Goal: Task Accomplishment & Management: Complete application form

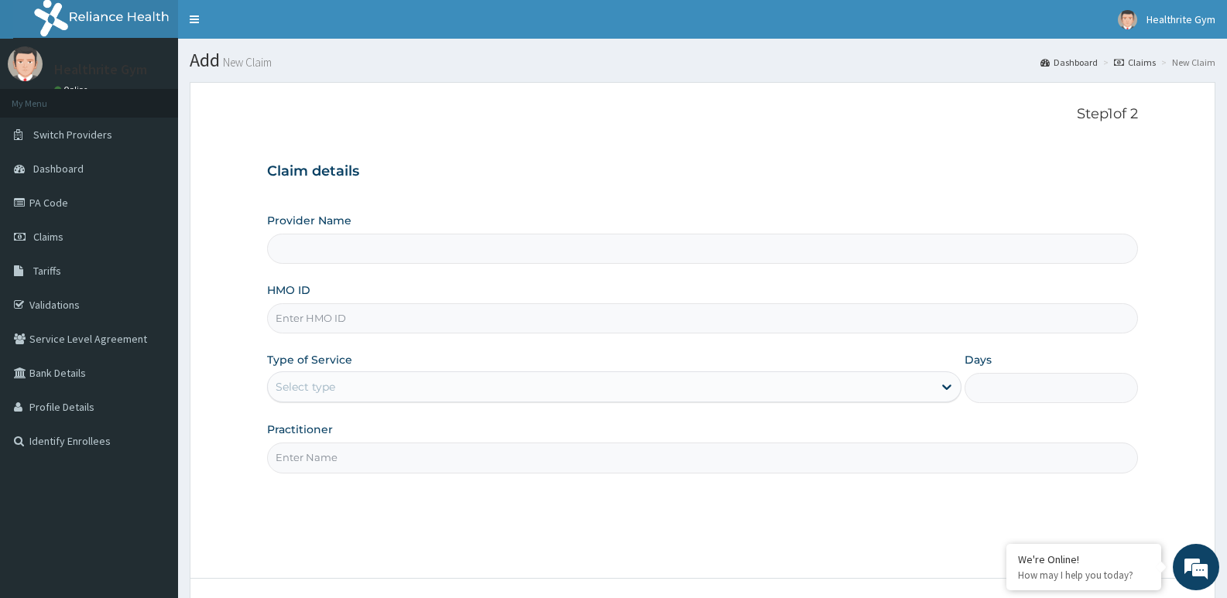
type input "SZA/10005/D"
type input "Healthrite Phosiotherapy Clinic"
type input "SZA/10005/D"
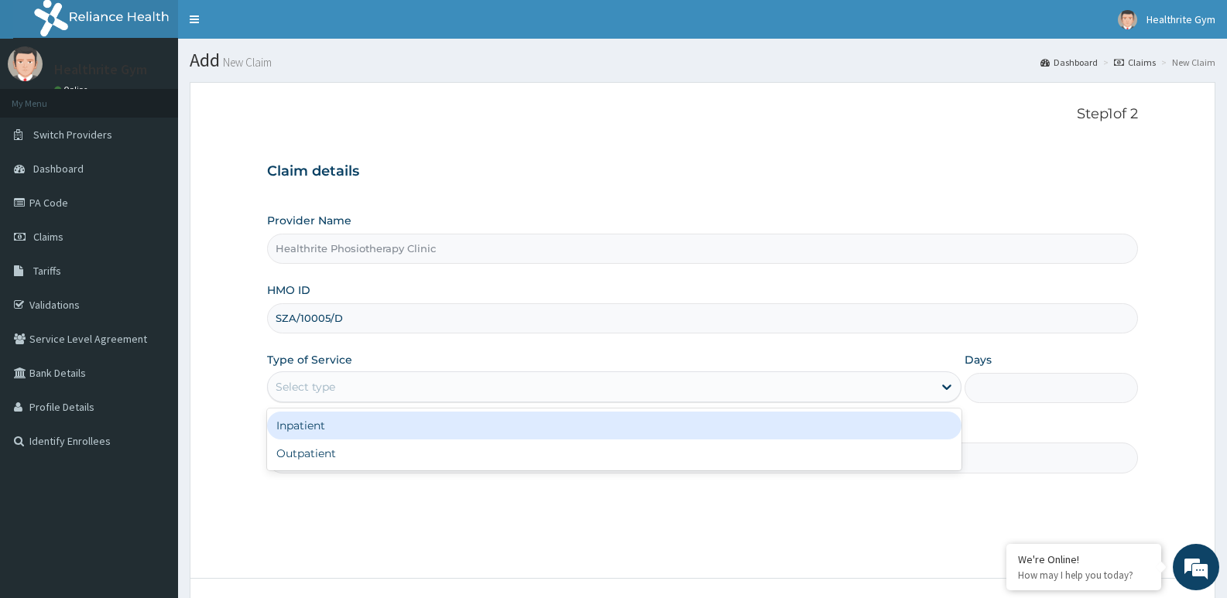
click at [371, 384] on div "Select type" at bounding box center [600, 387] width 664 height 25
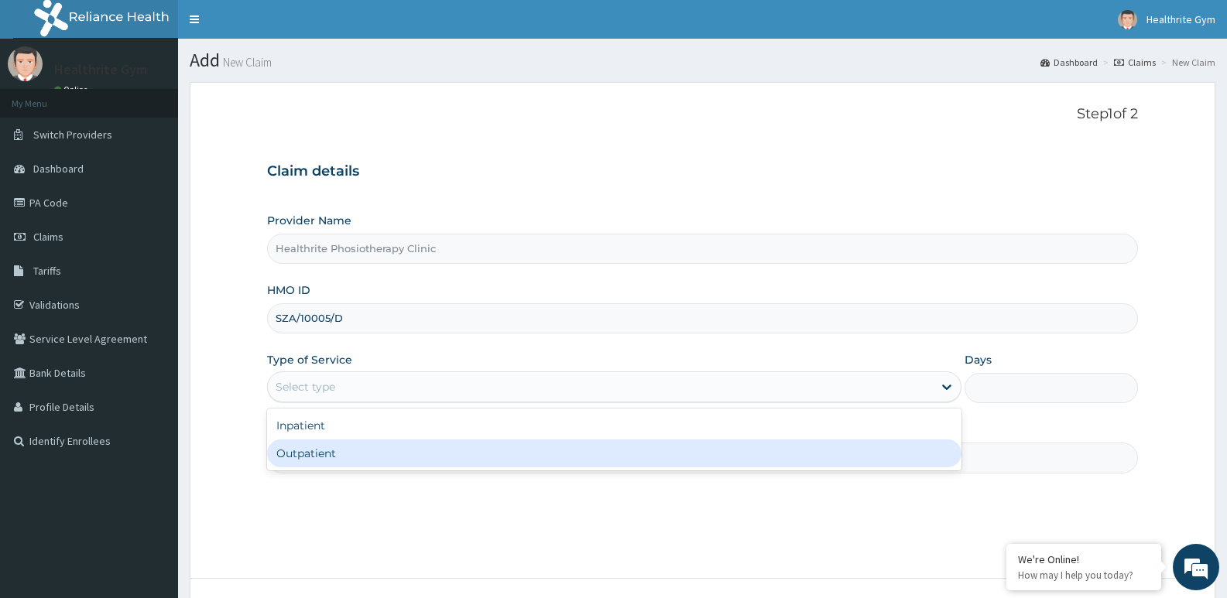
click at [365, 448] on div "Outpatient" at bounding box center [613, 454] width 693 height 28
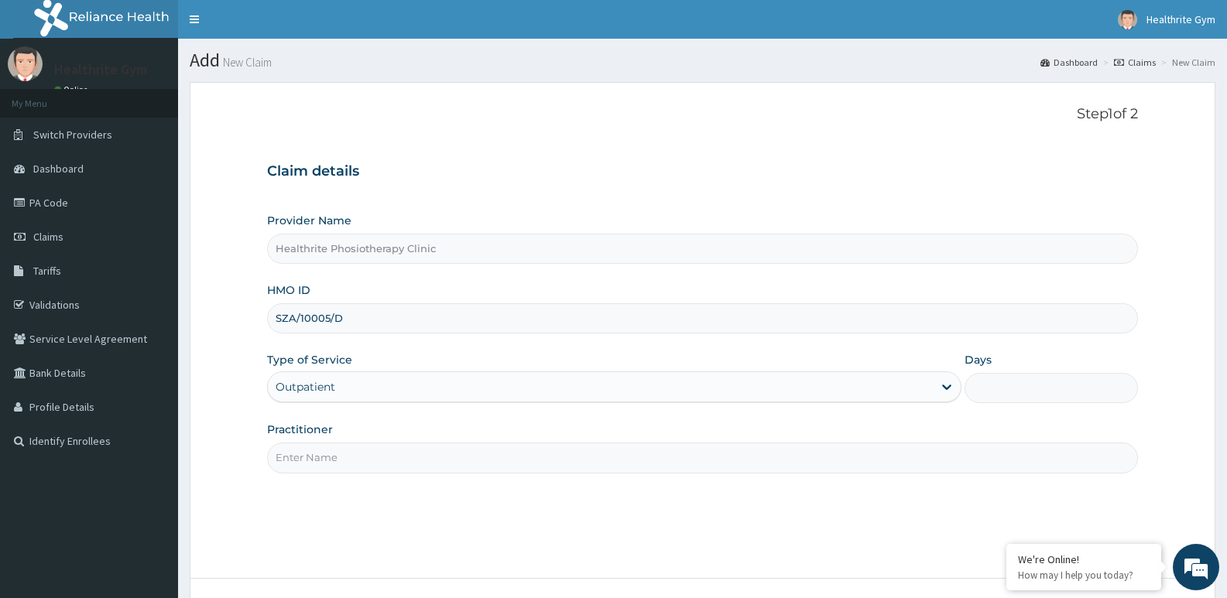
type input "1"
click at [511, 457] on input "Practitioner" at bounding box center [702, 458] width 871 height 30
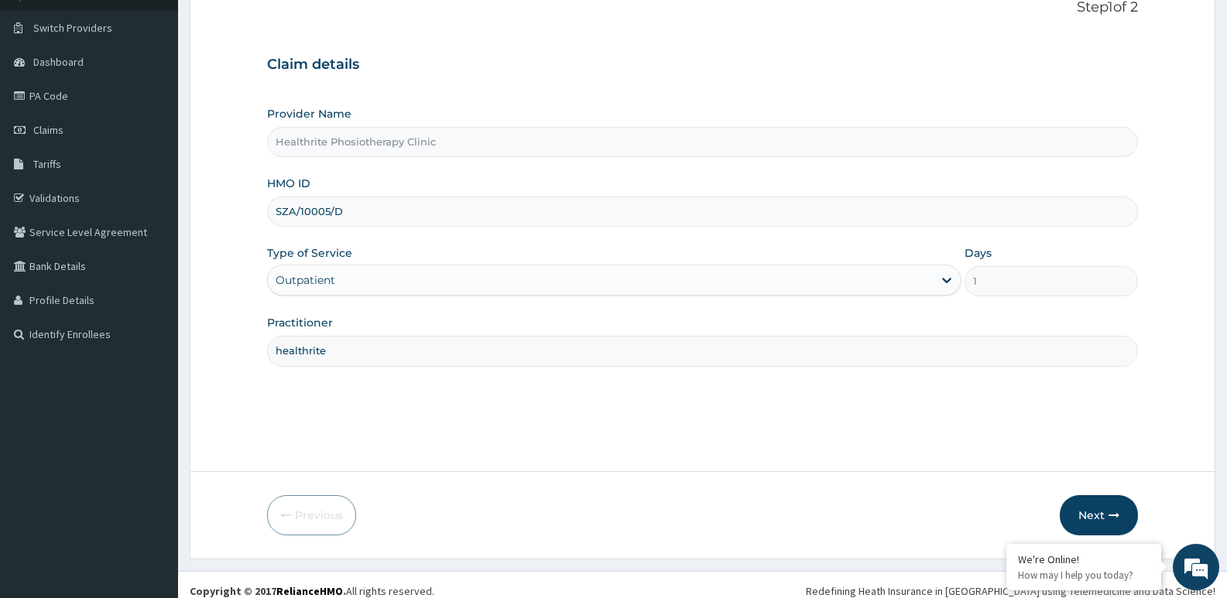
scroll to position [119, 0]
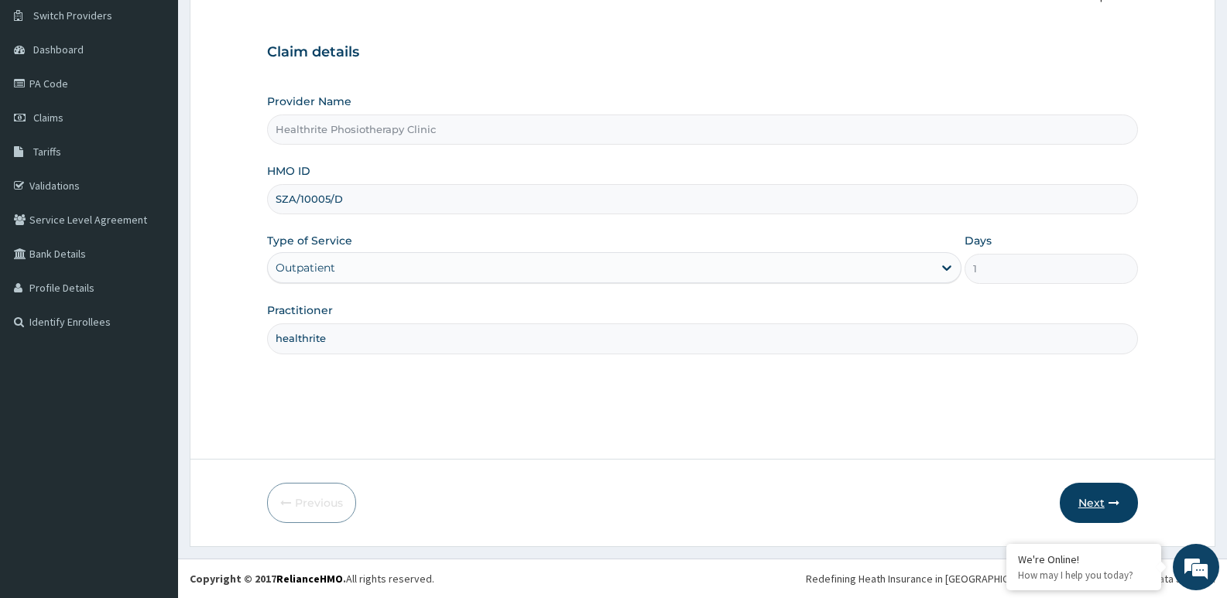
type input "healthrite"
click at [1111, 506] on icon "button" at bounding box center [1113, 503] width 11 height 11
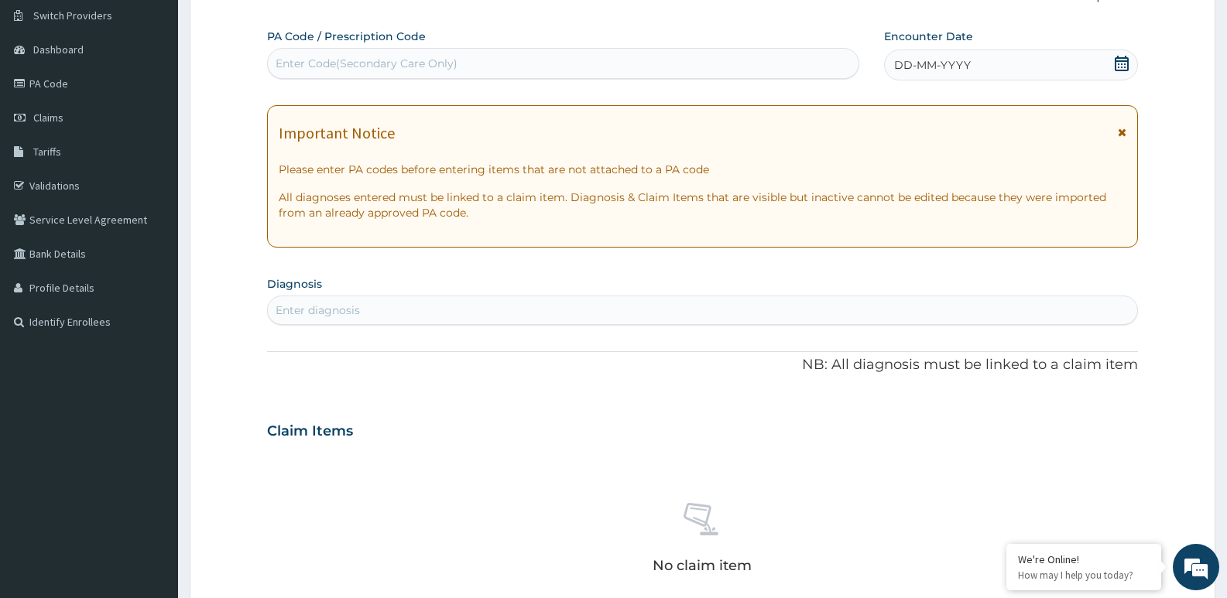
click at [329, 58] on div "Enter Code(Secondary Care Only)" at bounding box center [366, 63] width 182 height 15
paste input "PA/3D4FD7"
type input "PA/3D4FD7"
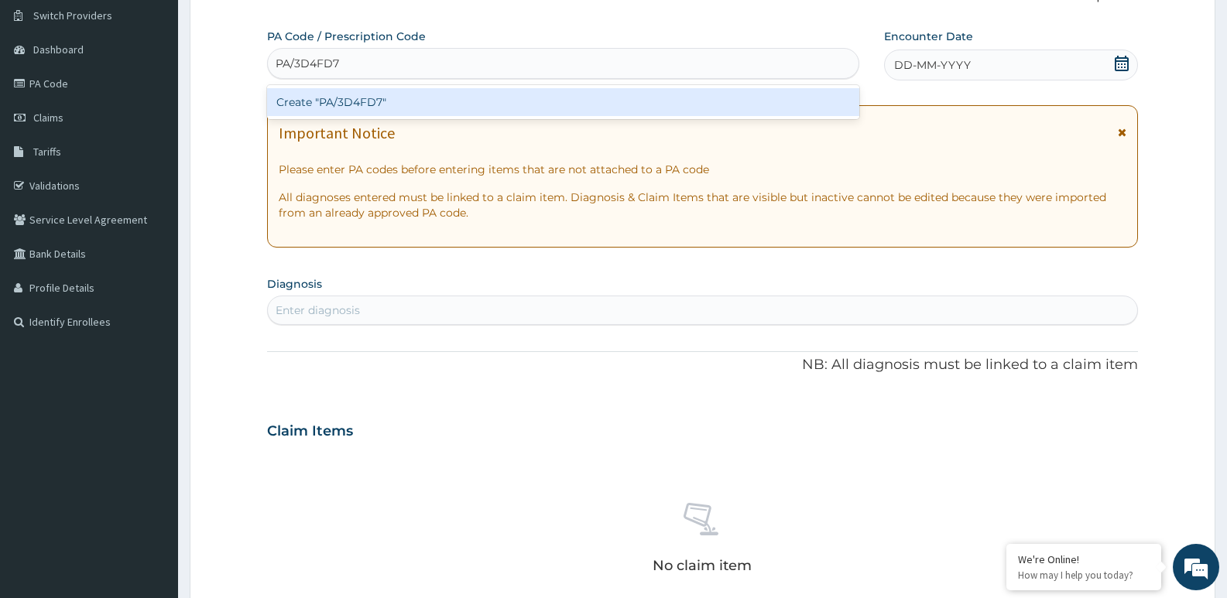
click at [363, 96] on div "Create "PA/3D4FD7"" at bounding box center [563, 102] width 592 height 28
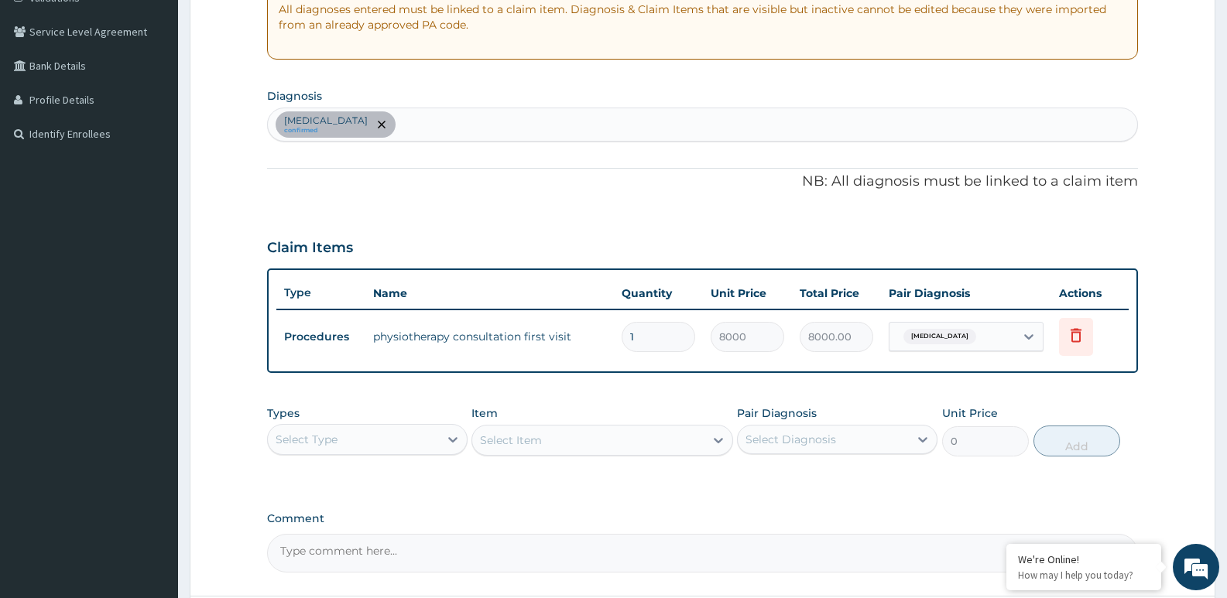
scroll to position [412, 0]
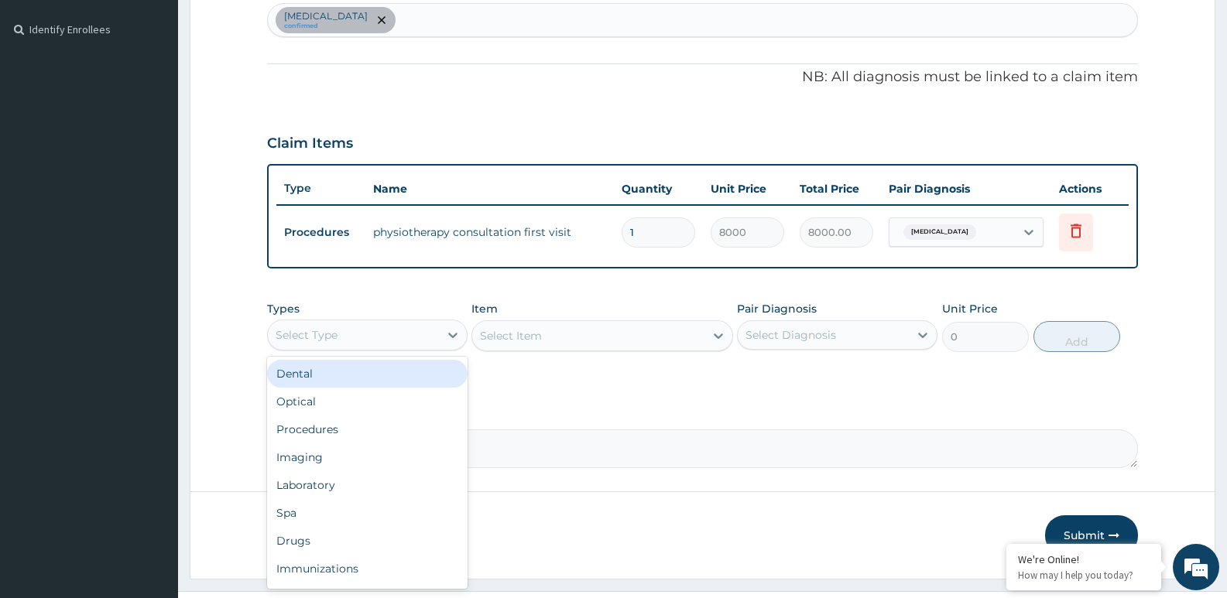
click at [391, 334] on div "Select Type" at bounding box center [353, 335] width 171 height 25
click at [351, 375] on div "Procedures" at bounding box center [367, 377] width 200 height 28
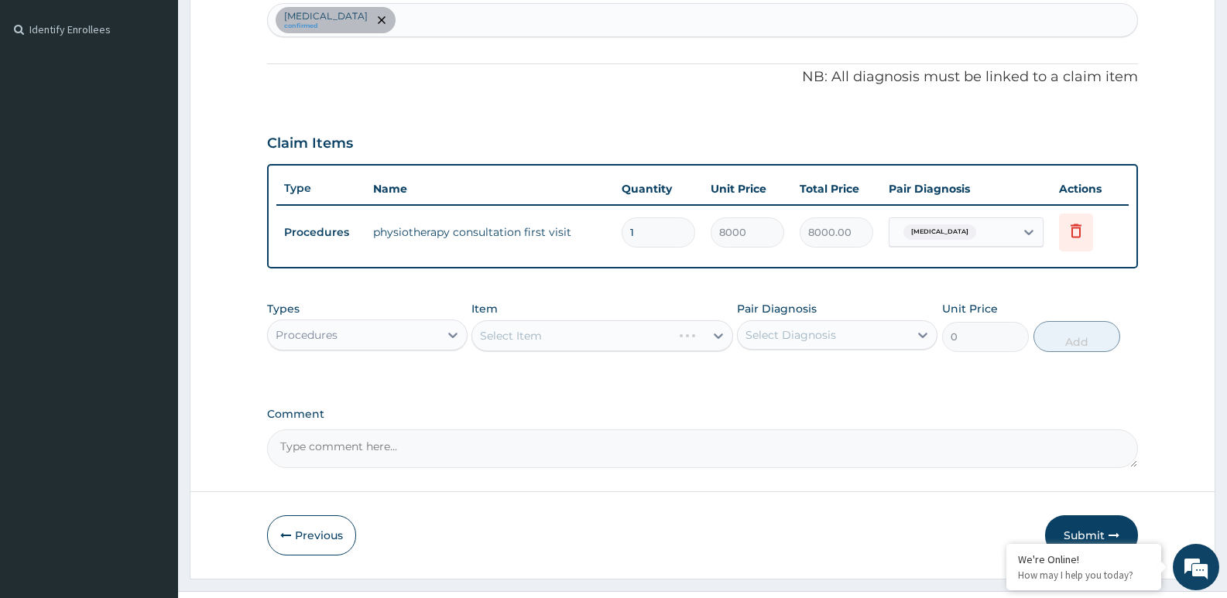
click at [538, 331] on div "Select Item" at bounding box center [601, 335] width 261 height 31
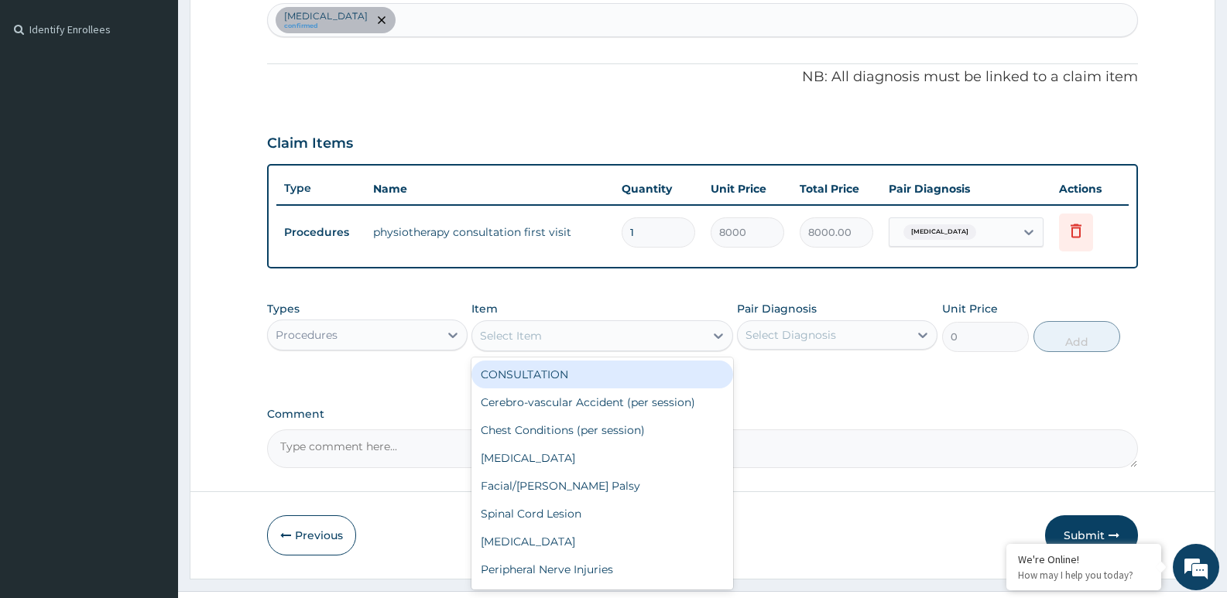
click at [542, 334] on div "Select Item" at bounding box center [511, 335] width 62 height 15
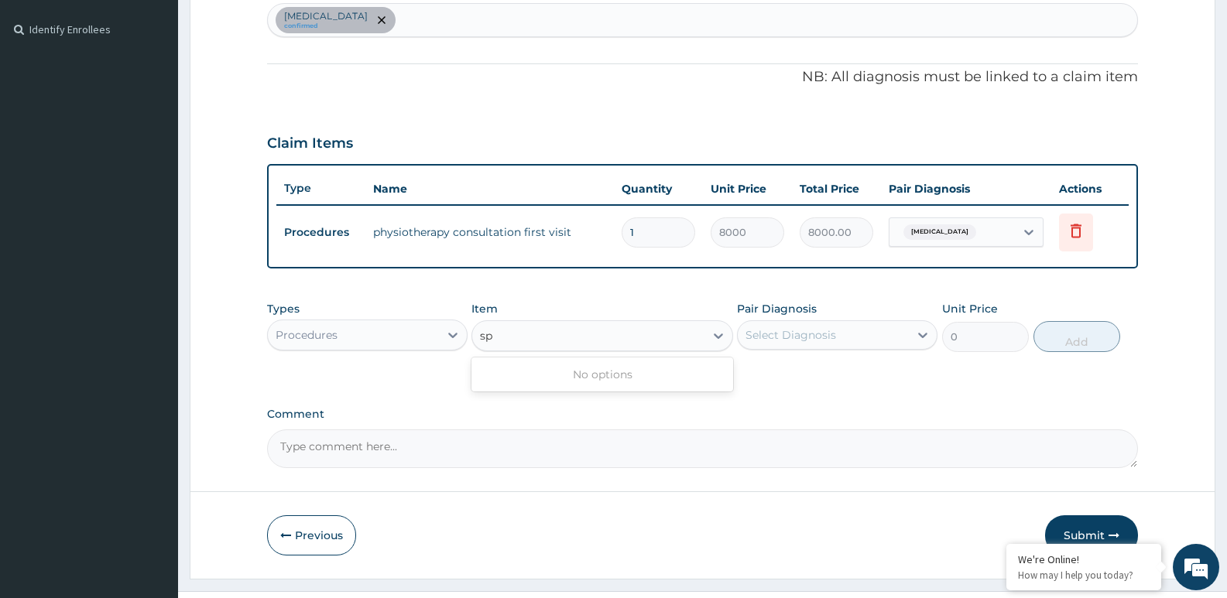
type input "s"
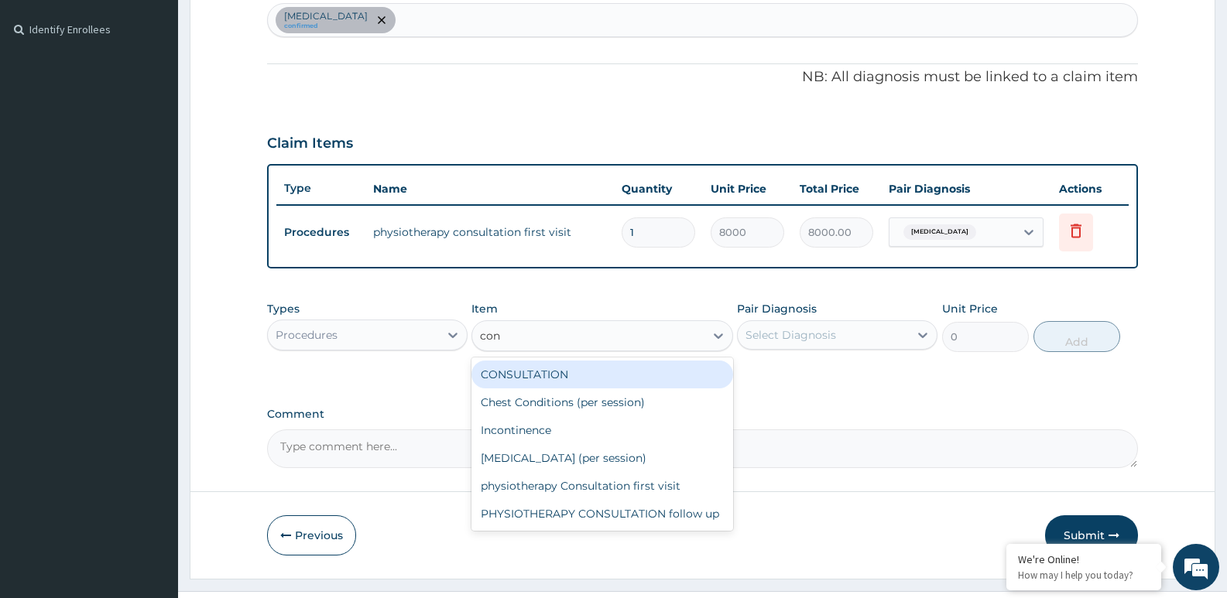
type input "cons"
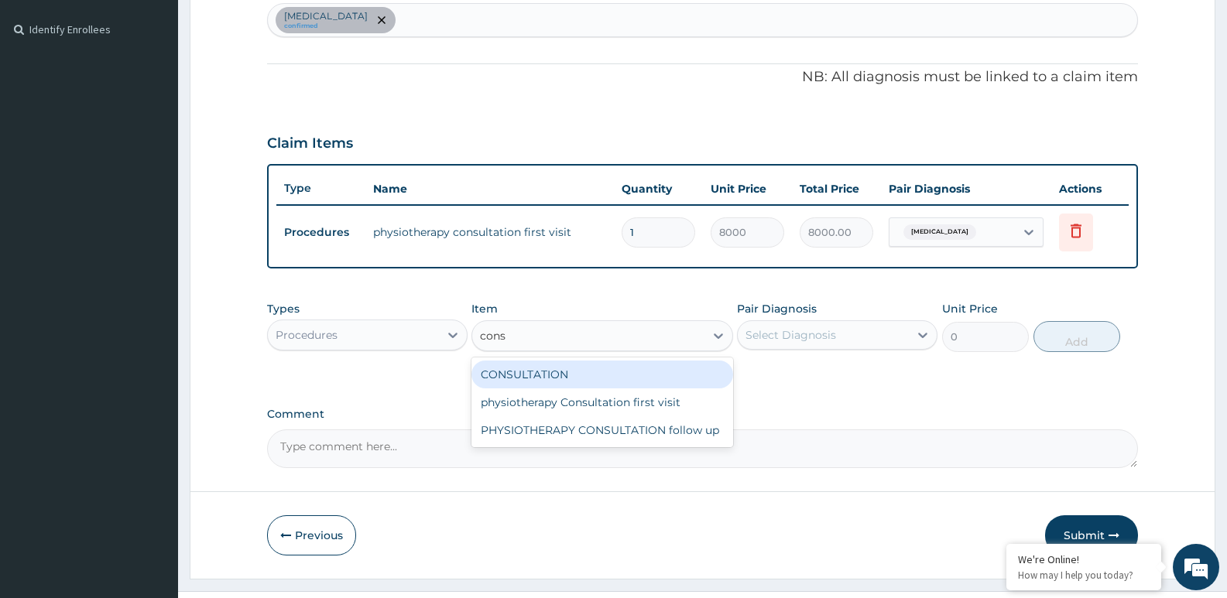
click at [543, 370] on div "CONSULTATION" at bounding box center [601, 375] width 261 height 28
type input "5000"
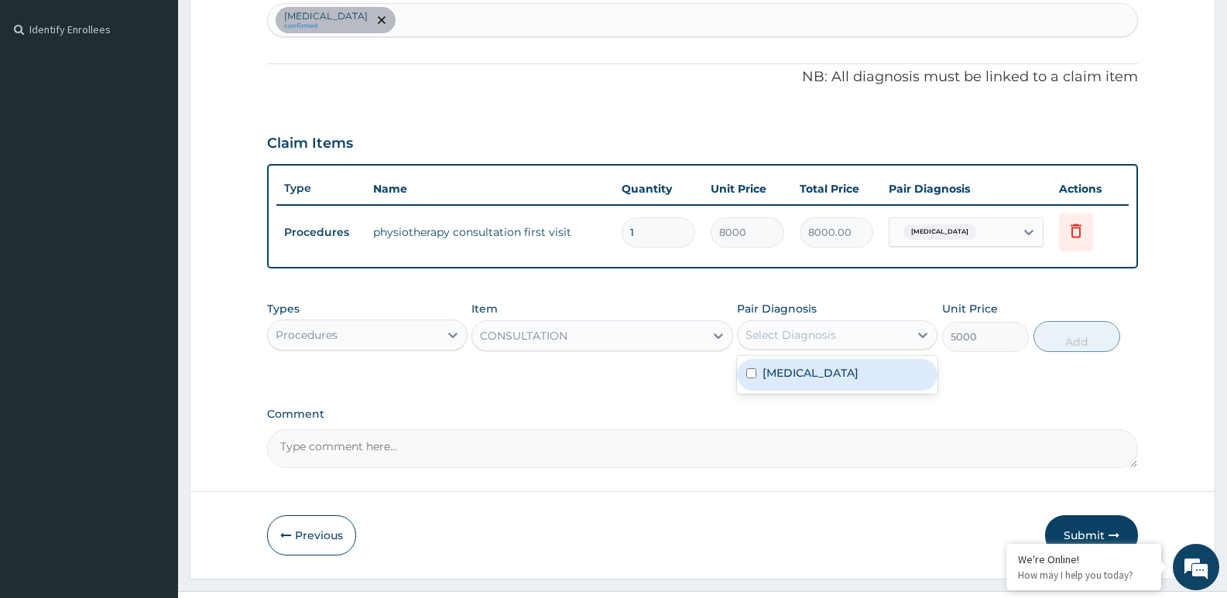
click at [834, 330] on div "Select Diagnosis" at bounding box center [790, 334] width 91 height 15
click at [825, 362] on div "Spondylosis" at bounding box center [837, 375] width 200 height 32
checkbox input "true"
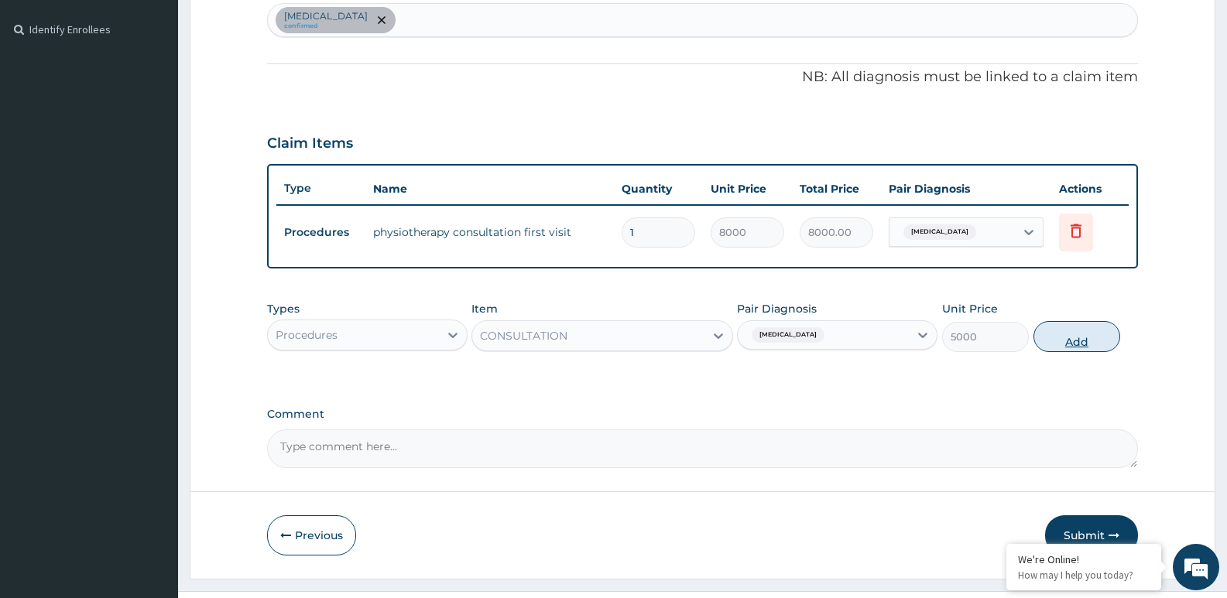
click at [1085, 337] on button "Add" at bounding box center [1076, 336] width 87 height 31
type input "0"
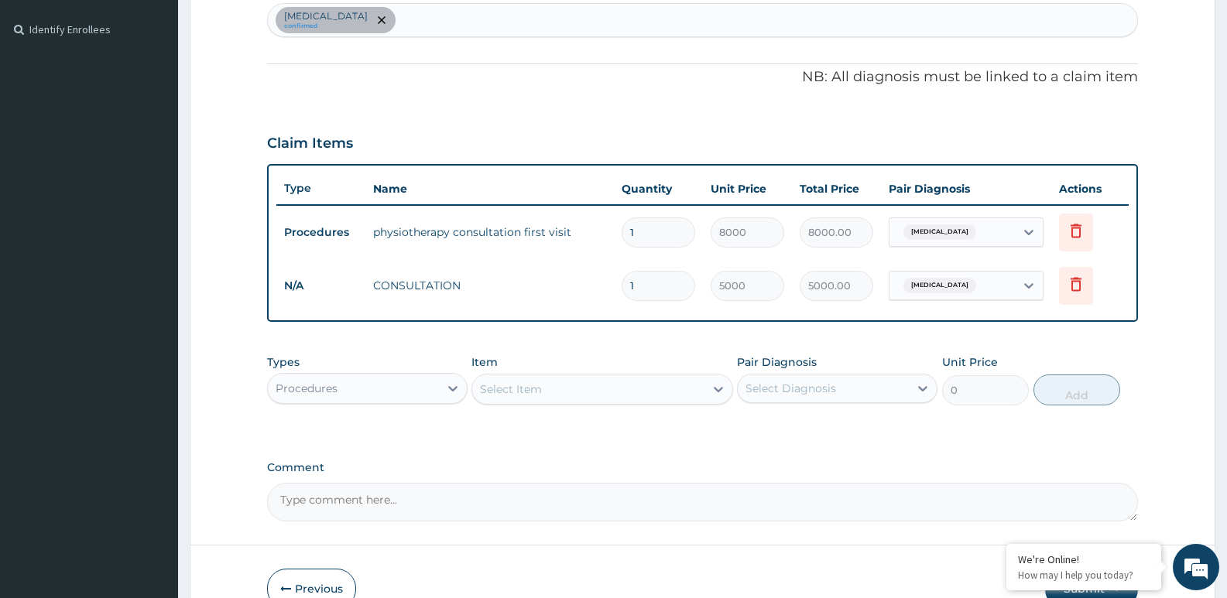
click at [395, 385] on div "Procedures" at bounding box center [353, 388] width 171 height 25
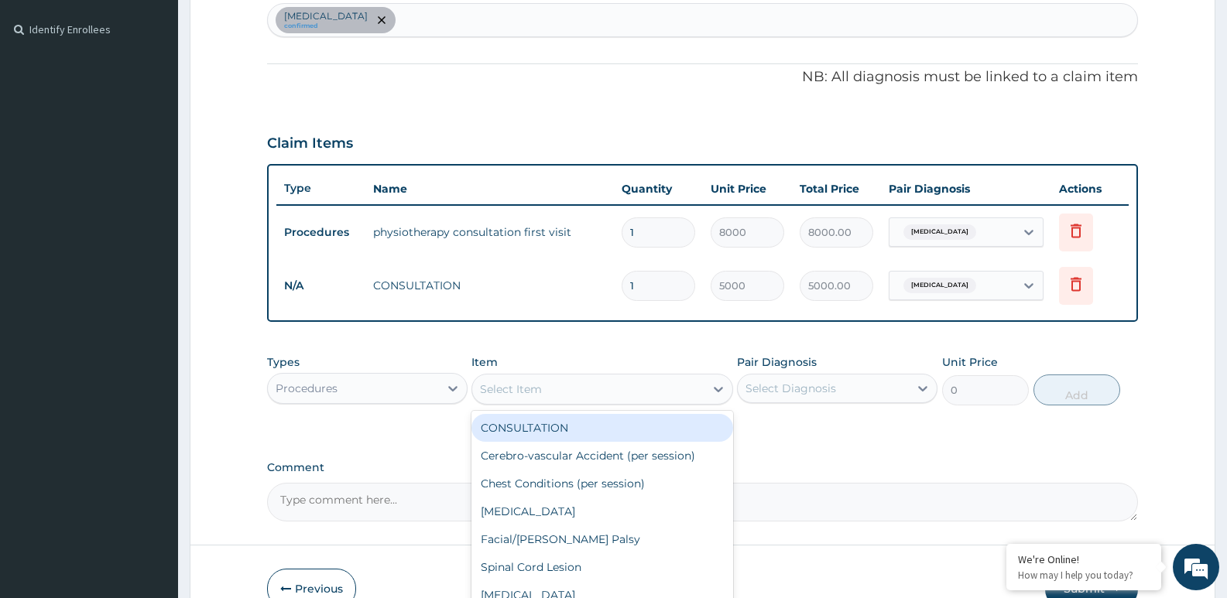
click at [532, 388] on div "Select Item" at bounding box center [511, 389] width 62 height 15
type input "r"
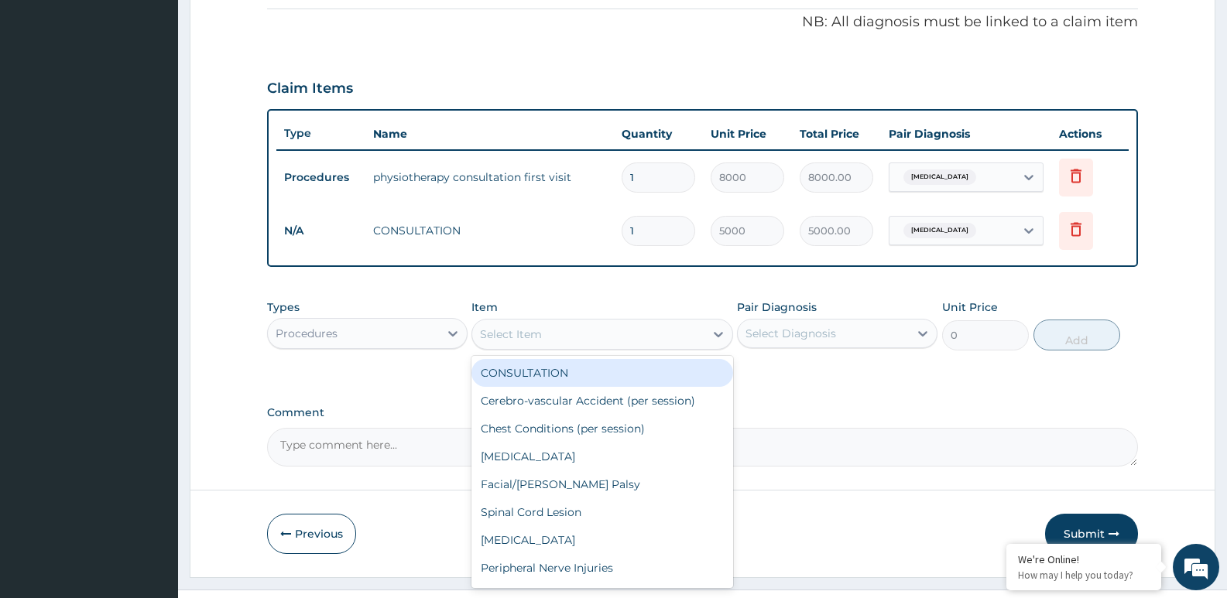
scroll to position [491, 0]
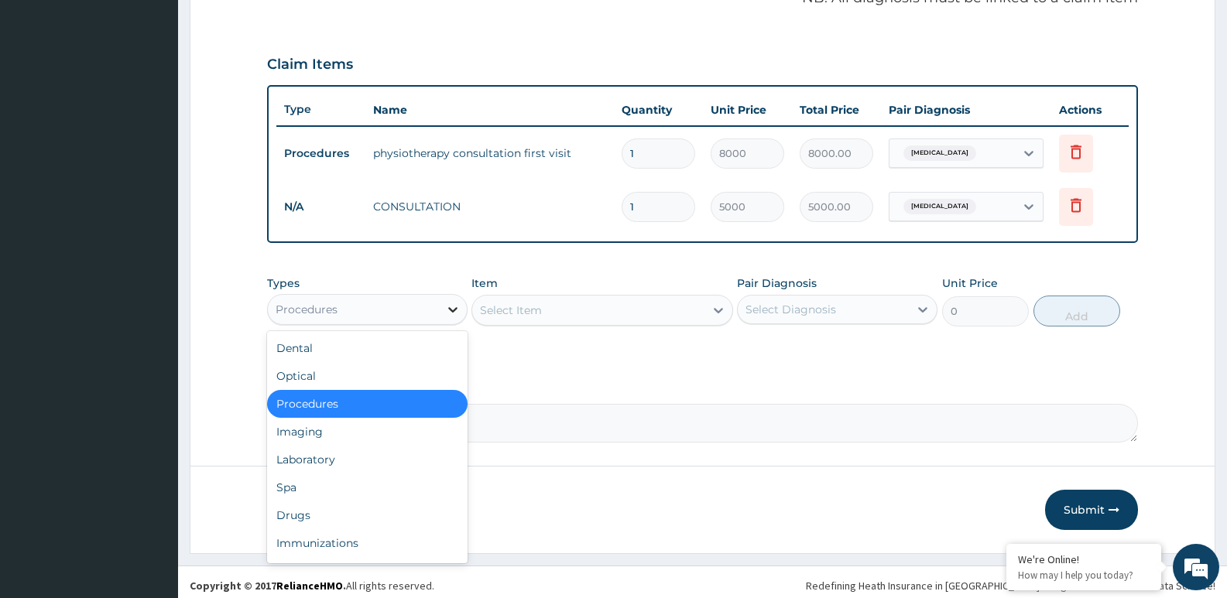
click at [443, 312] on div at bounding box center [453, 310] width 28 height 28
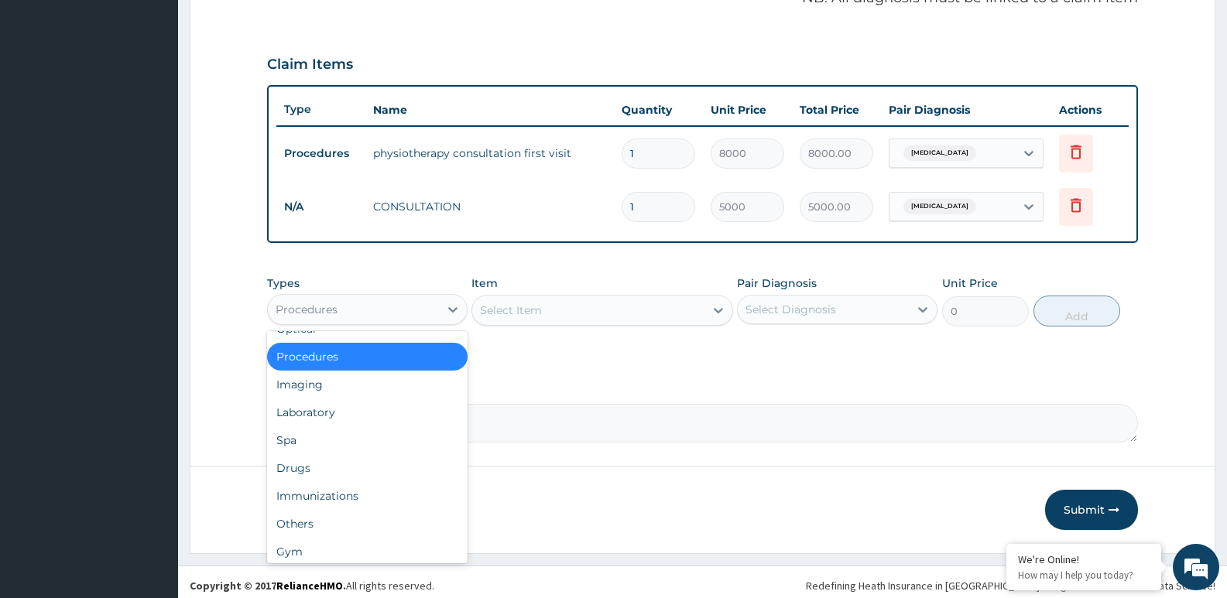
scroll to position [53, 0]
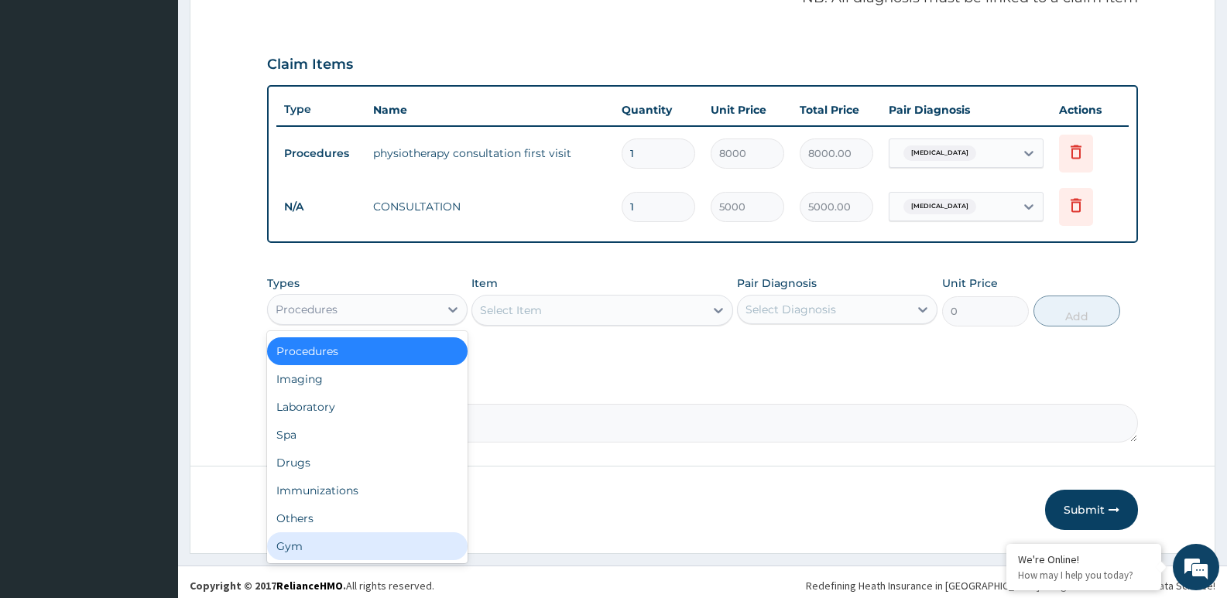
click at [349, 549] on div "Gym" at bounding box center [367, 546] width 200 height 28
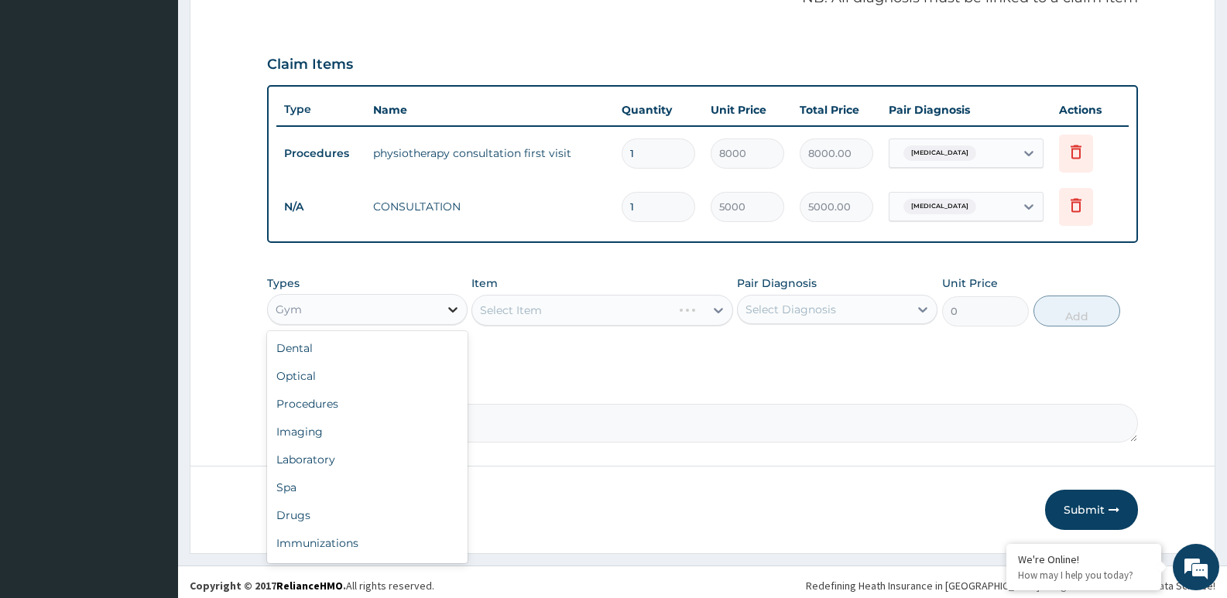
click at [443, 314] on div at bounding box center [453, 310] width 28 height 28
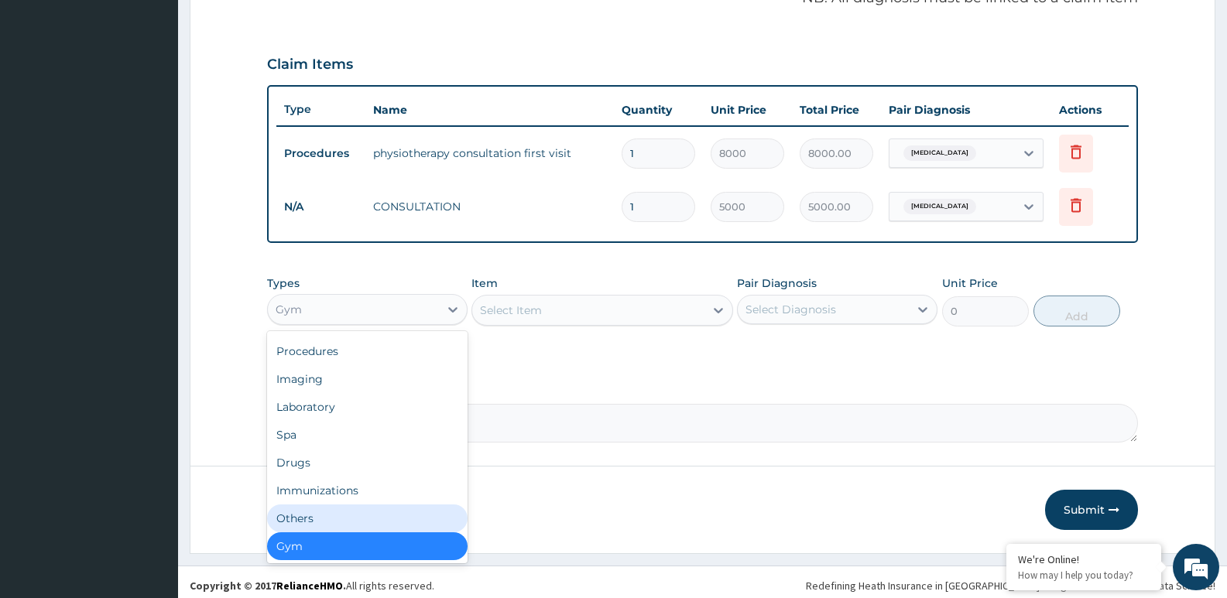
click at [382, 523] on div "Others" at bounding box center [367, 519] width 200 height 28
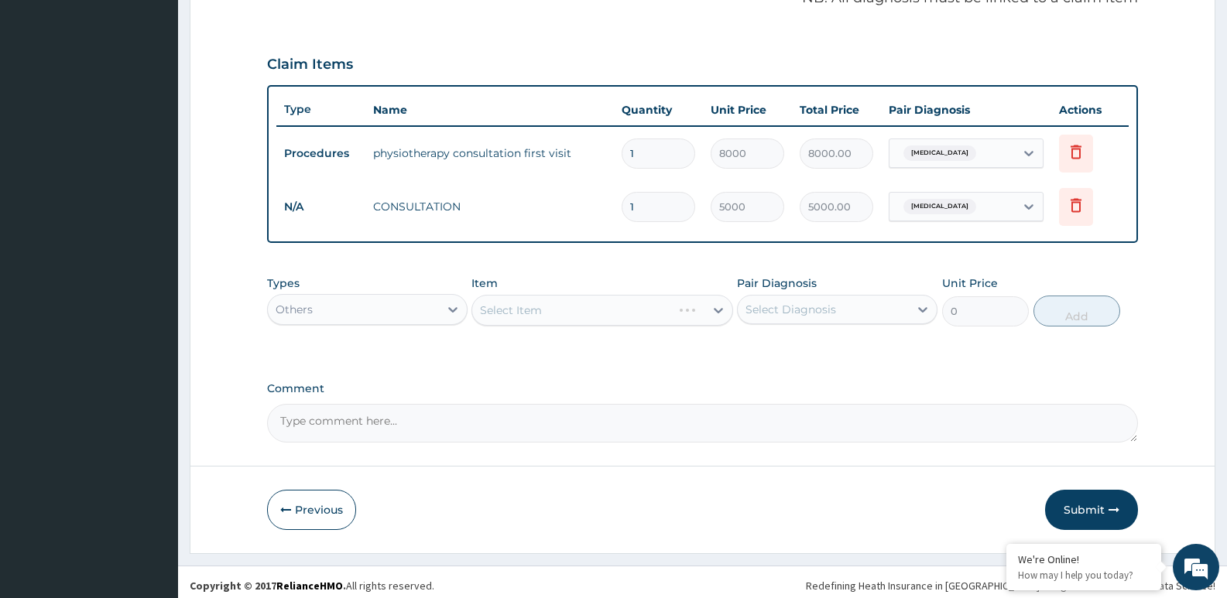
click at [599, 305] on div "Select Item" at bounding box center [601, 310] width 261 height 31
click at [596, 306] on div "Select Item" at bounding box center [587, 310] width 231 height 25
click at [447, 309] on icon at bounding box center [452, 309] width 15 height 15
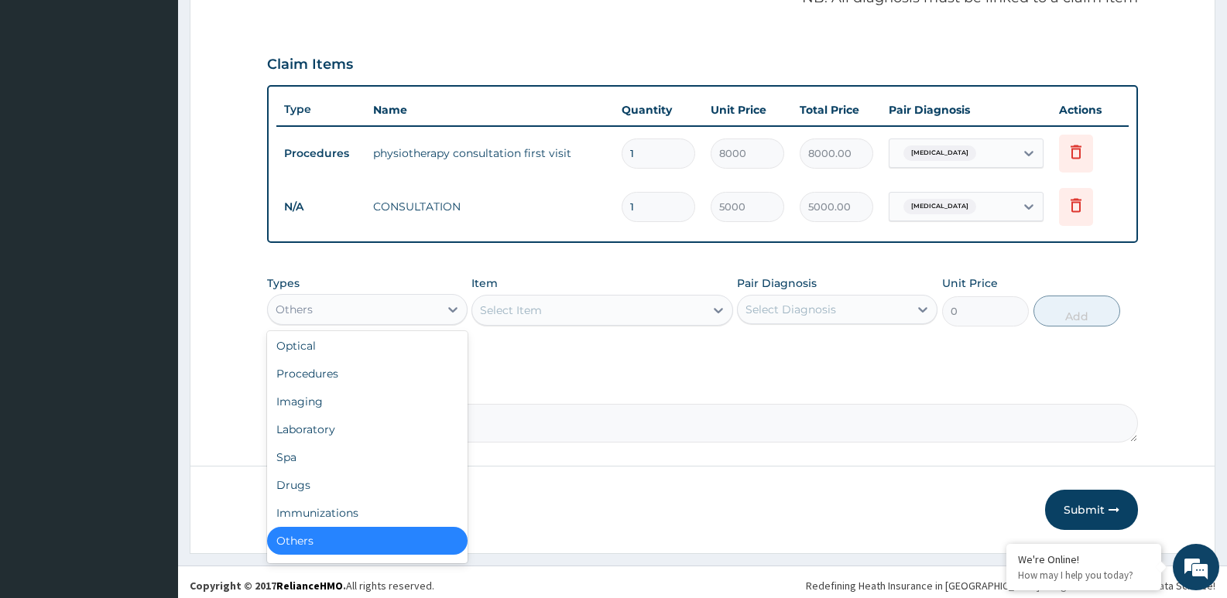
scroll to position [0, 0]
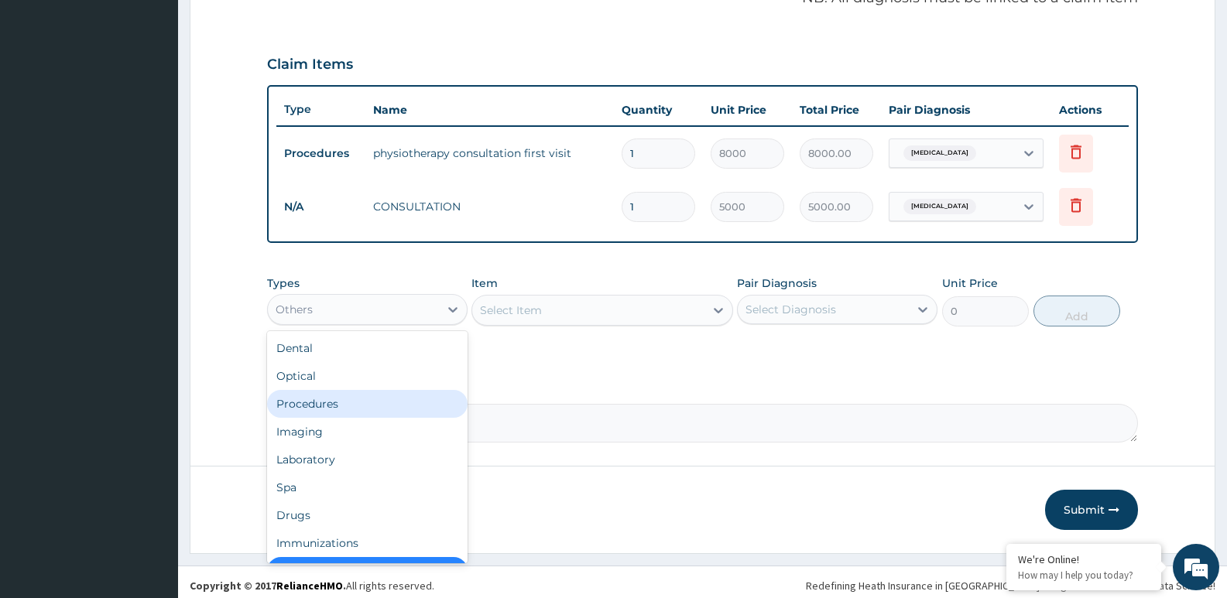
click at [354, 405] on div "Procedures" at bounding box center [367, 404] width 200 height 28
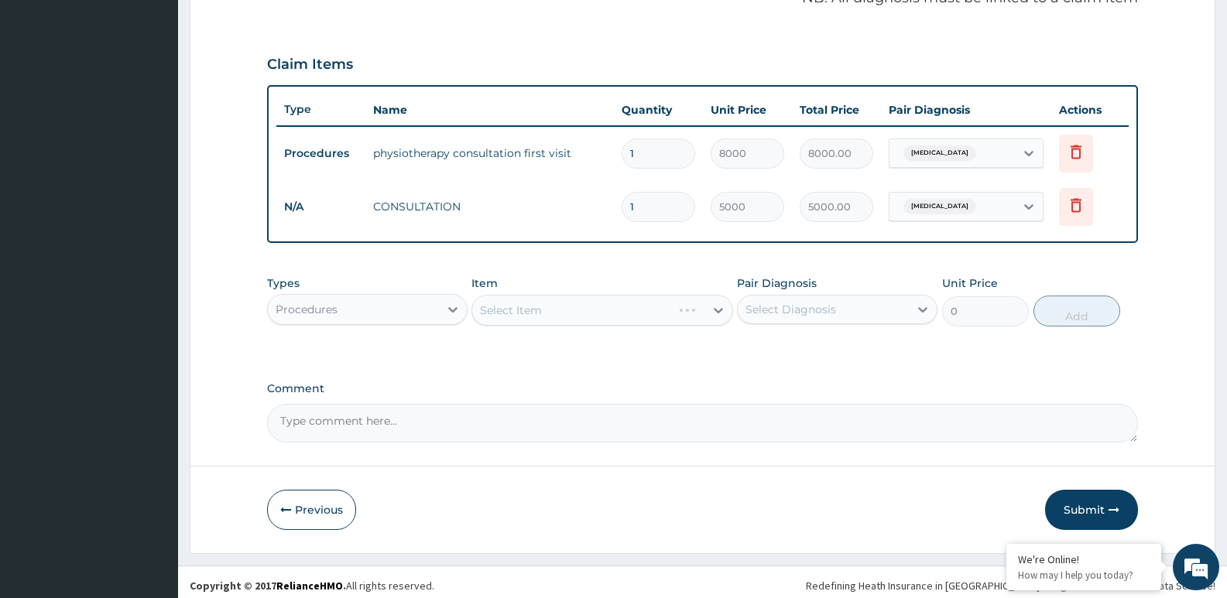
click at [564, 316] on div "Select Item" at bounding box center [601, 310] width 261 height 31
click at [591, 313] on div "Select Item" at bounding box center [601, 310] width 261 height 31
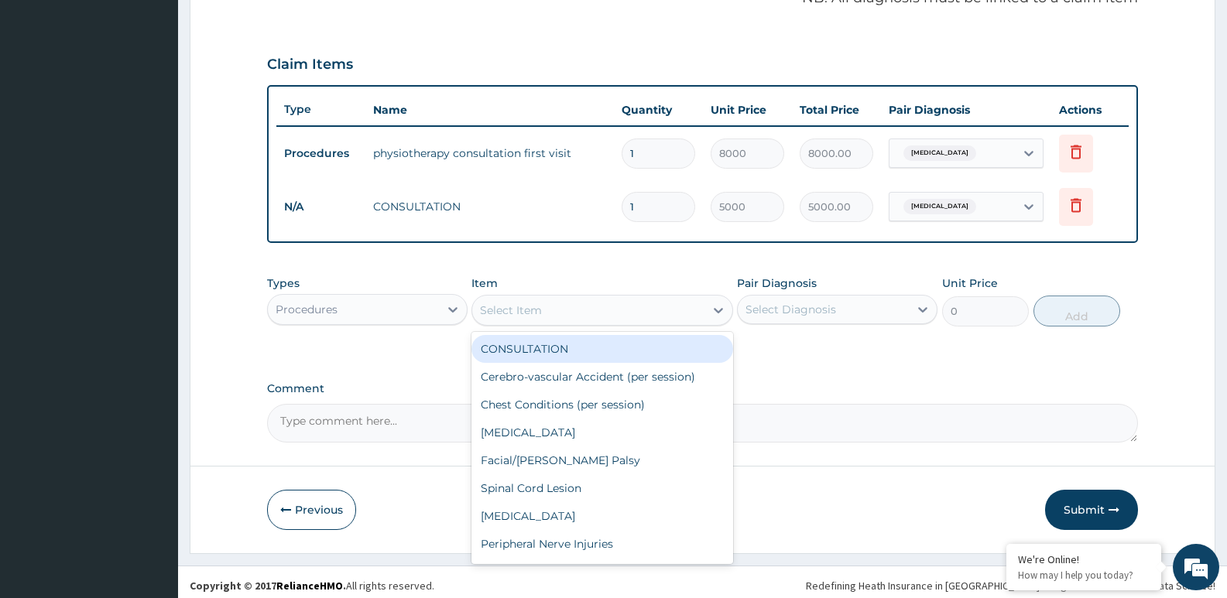
click at [608, 313] on div "Select Item" at bounding box center [587, 310] width 231 height 25
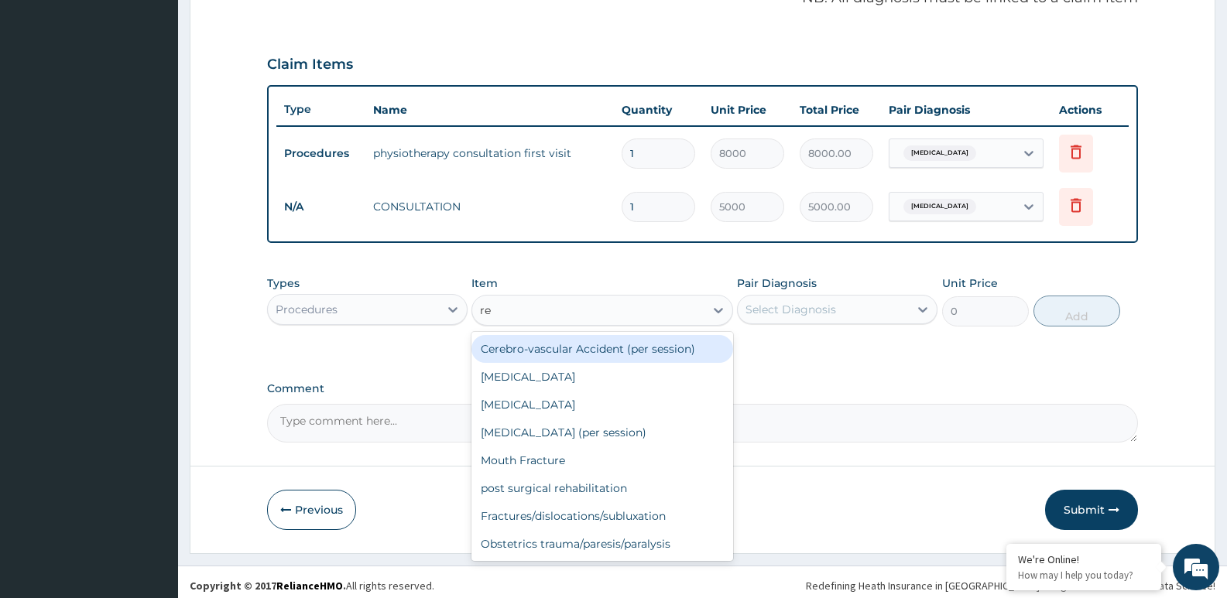
type input "r"
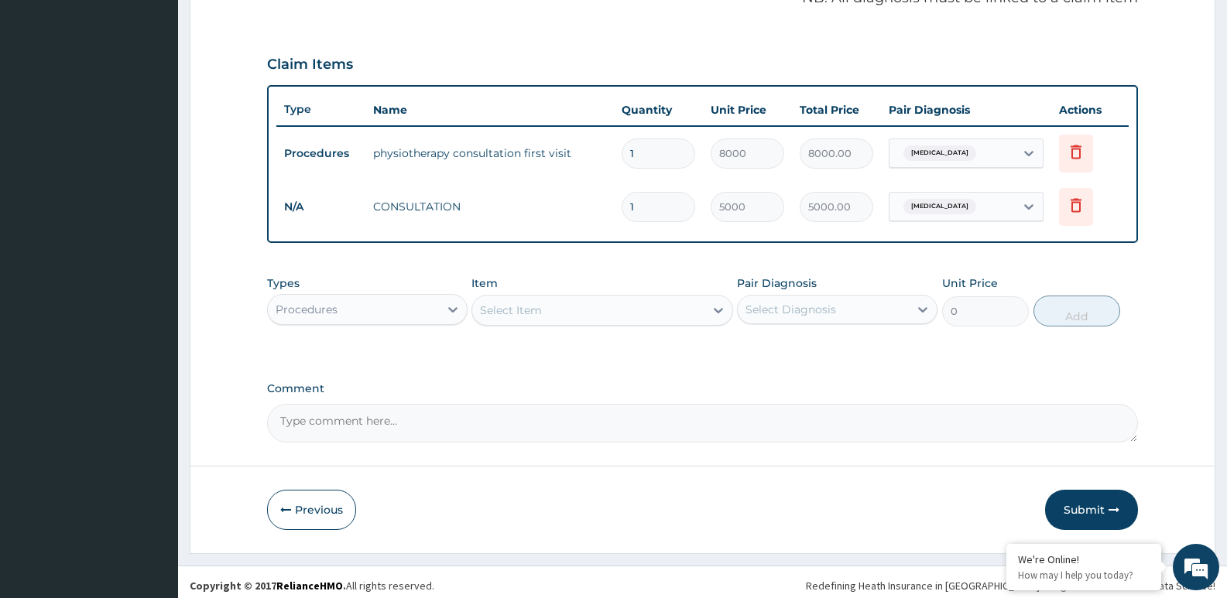
click at [807, 339] on div "Types Procedures Item Select Item Pair Diagnosis Select Diagnosis Unit Price 0 …" at bounding box center [702, 313] width 871 height 90
click at [1094, 505] on button "Submit" at bounding box center [1091, 510] width 93 height 40
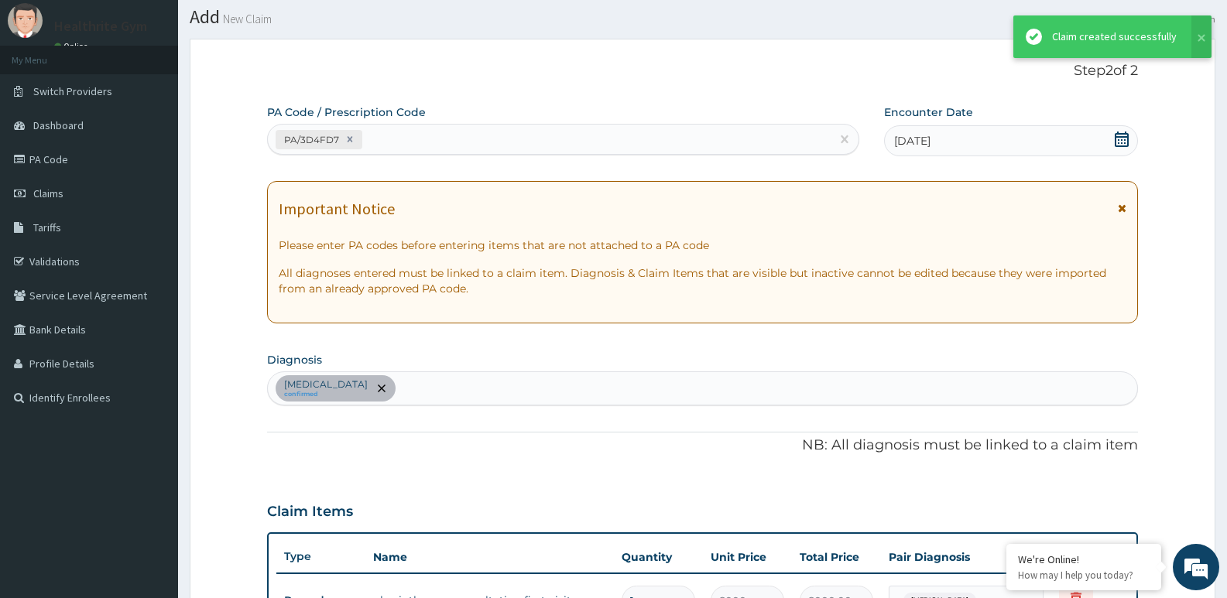
scroll to position [491, 0]
